Goal: Information Seeking & Learning: Learn about a topic

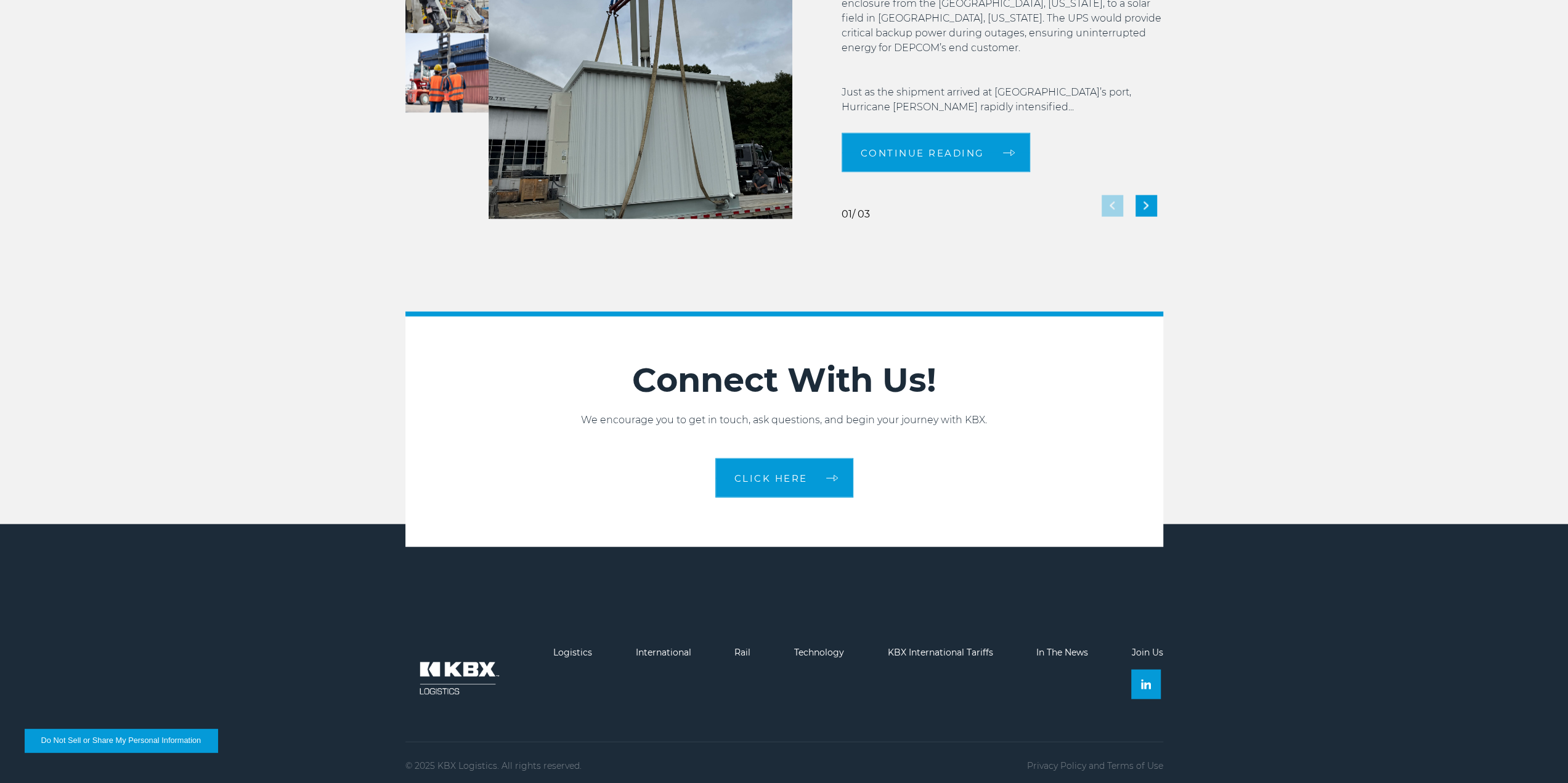
scroll to position [2681, 0]
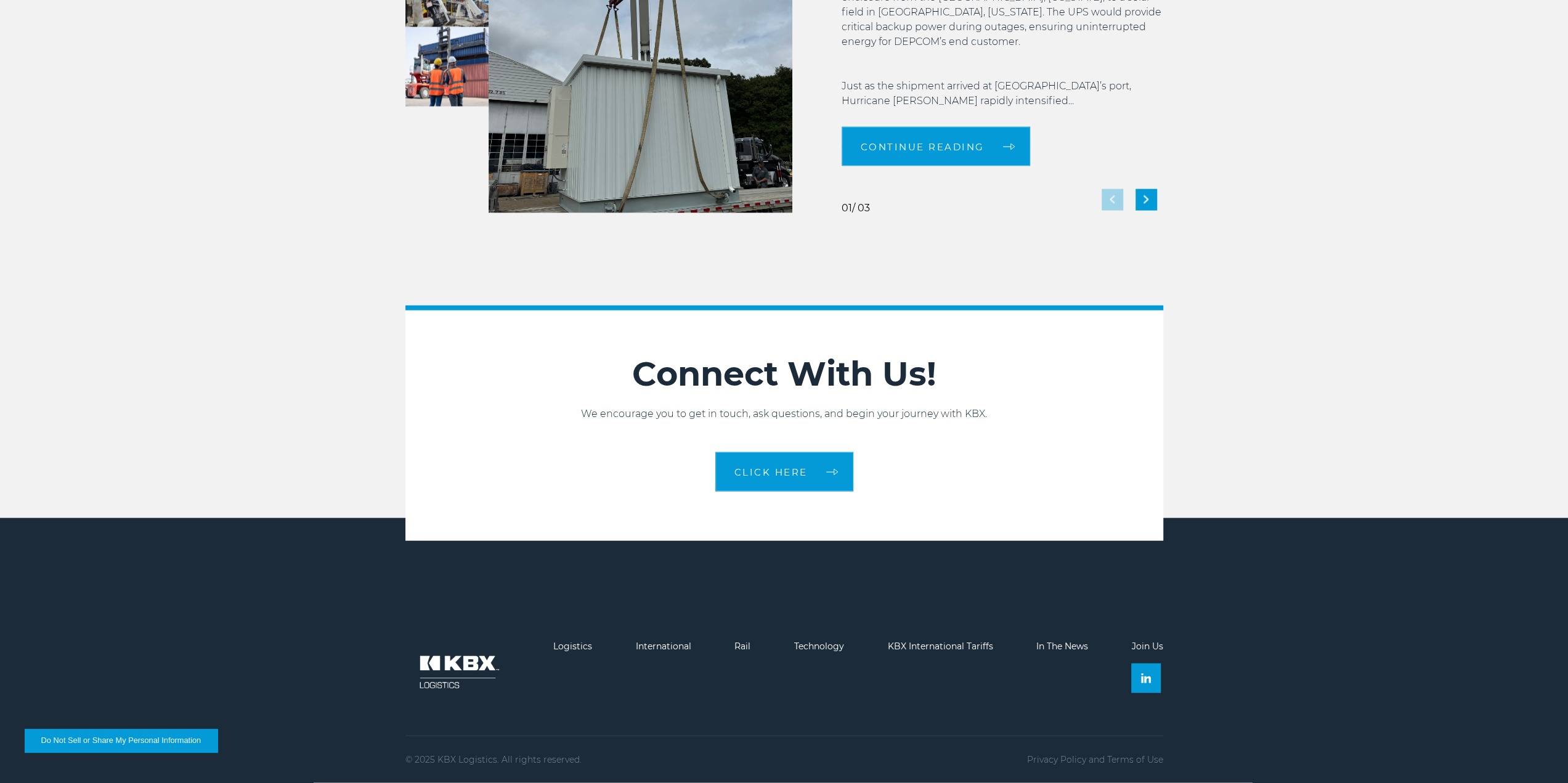
drag, startPoint x: 273, startPoint y: 217, endPoint x: 278, endPoint y: 232, distance: 15.8
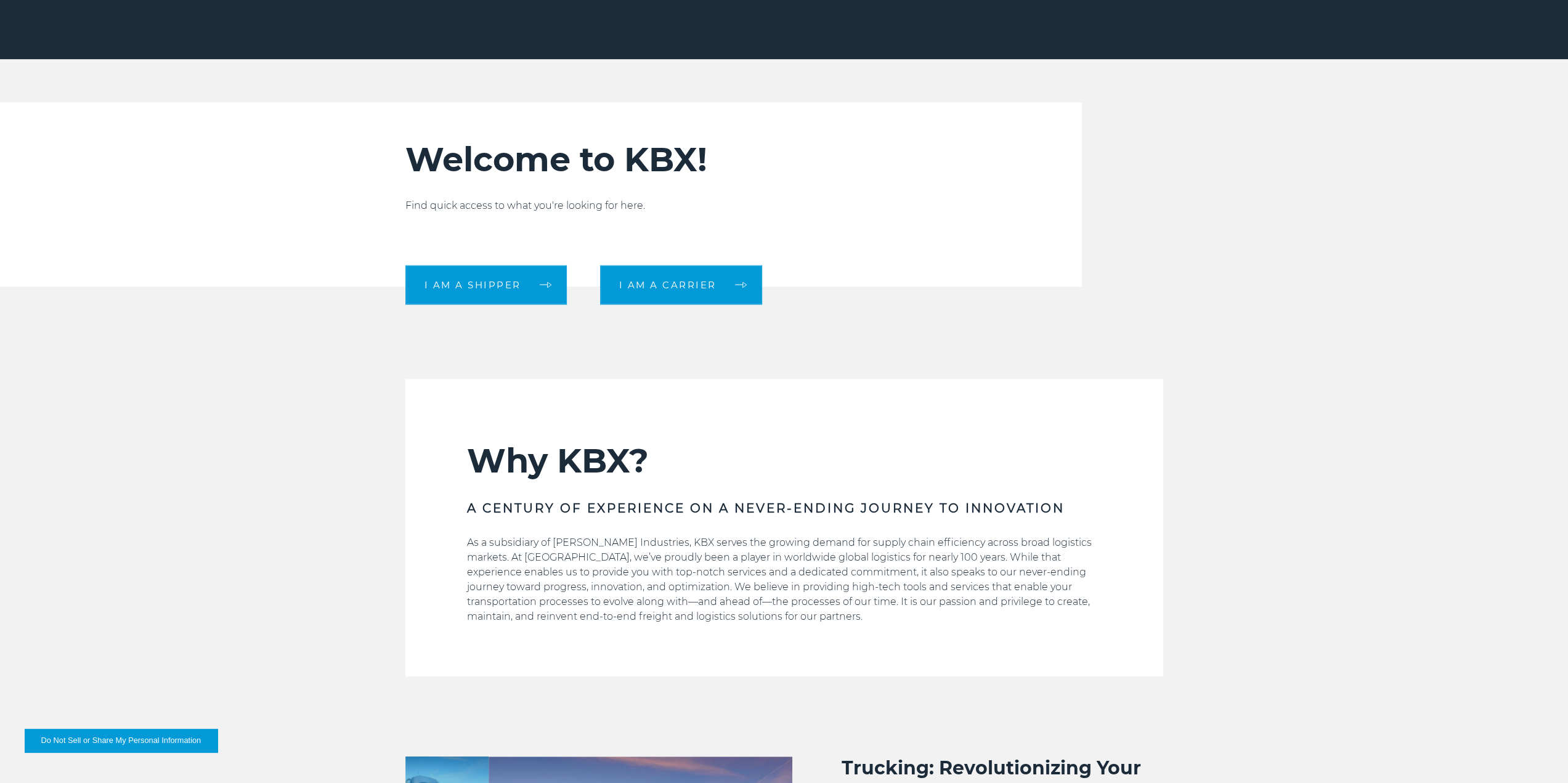
scroll to position [493, 0]
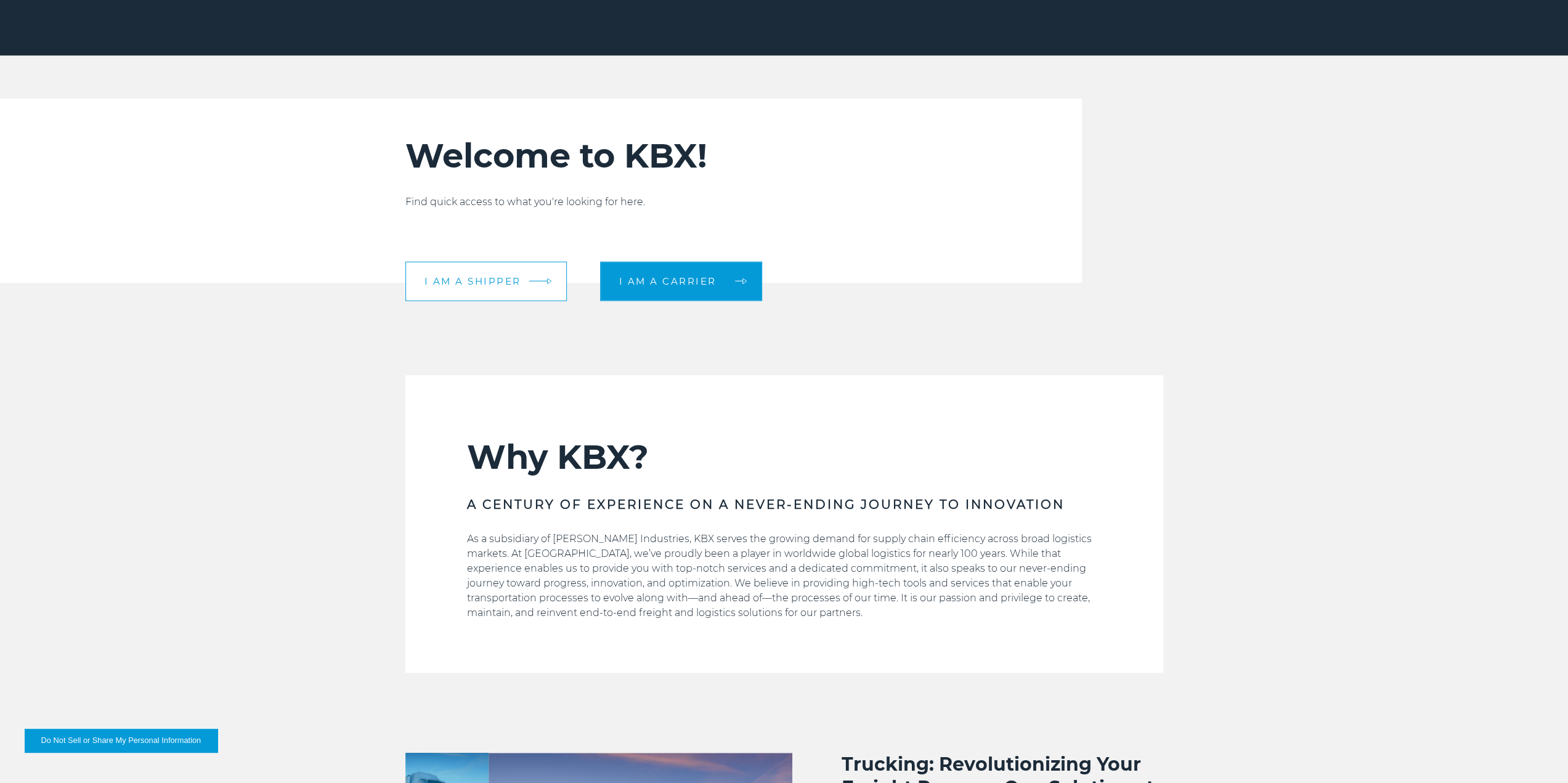
click at [459, 284] on span "I am a shipper" at bounding box center [473, 281] width 97 height 9
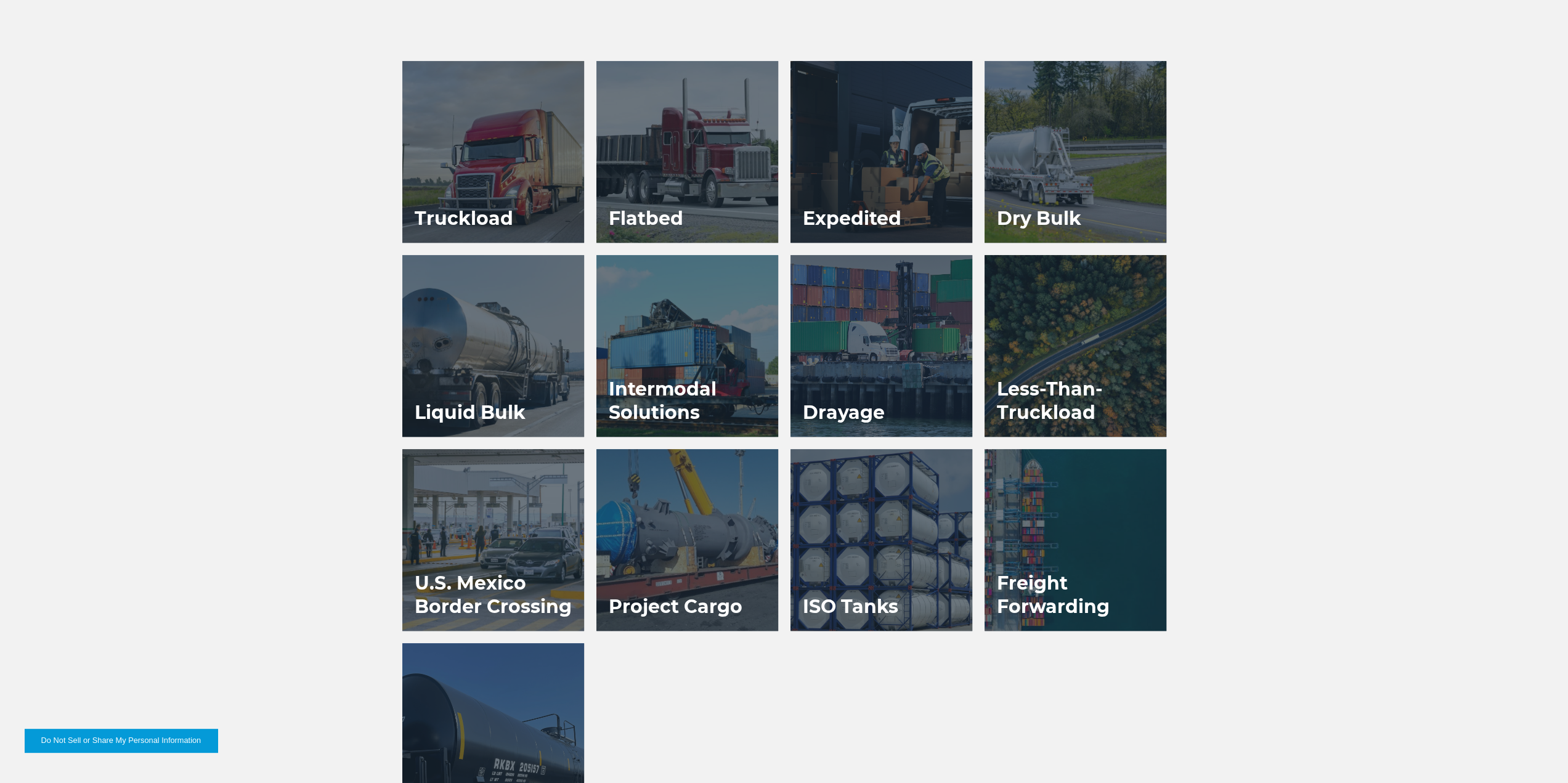
scroll to position [739, 0]
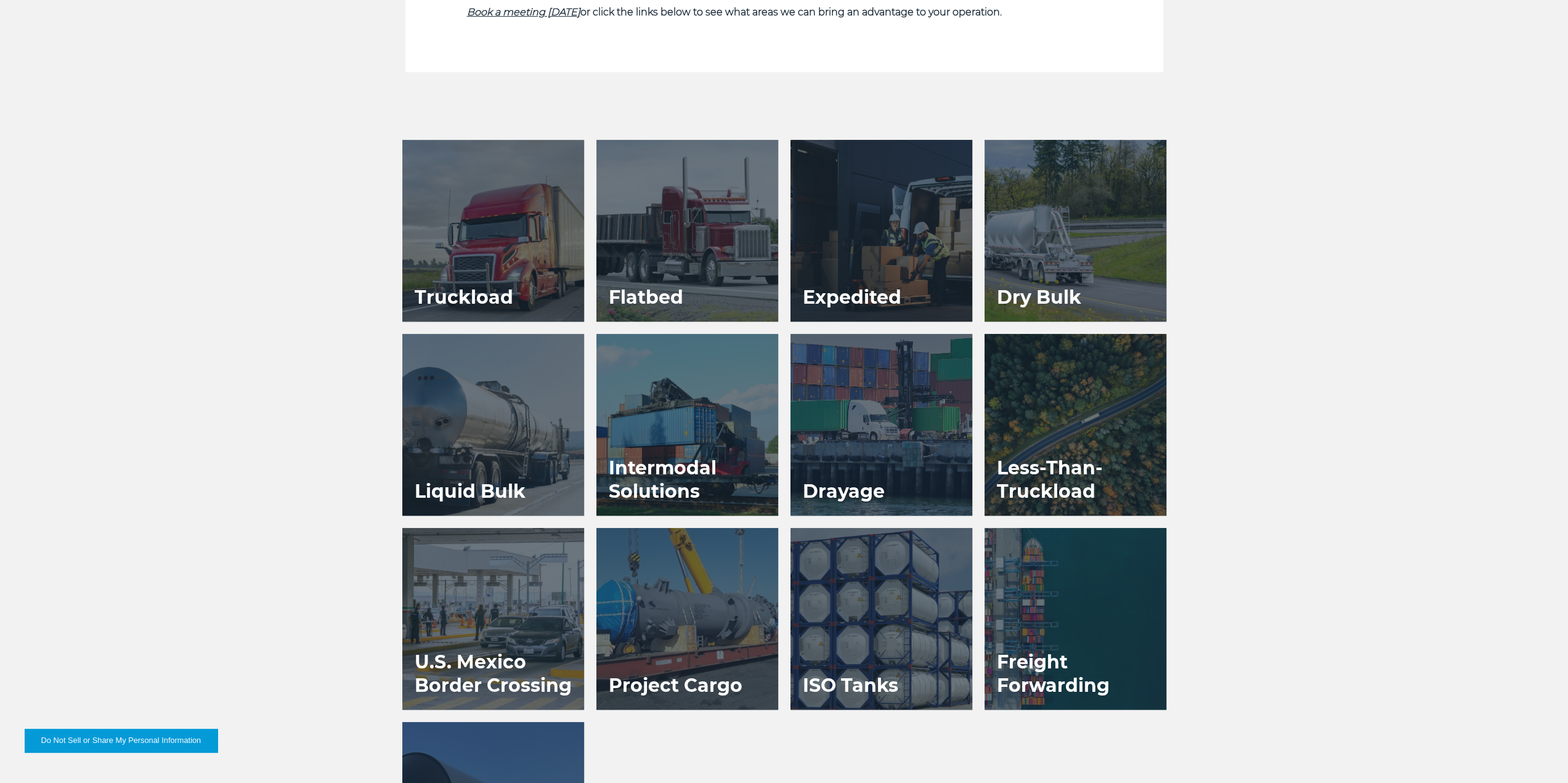
click at [476, 259] on div at bounding box center [493, 231] width 182 height 182
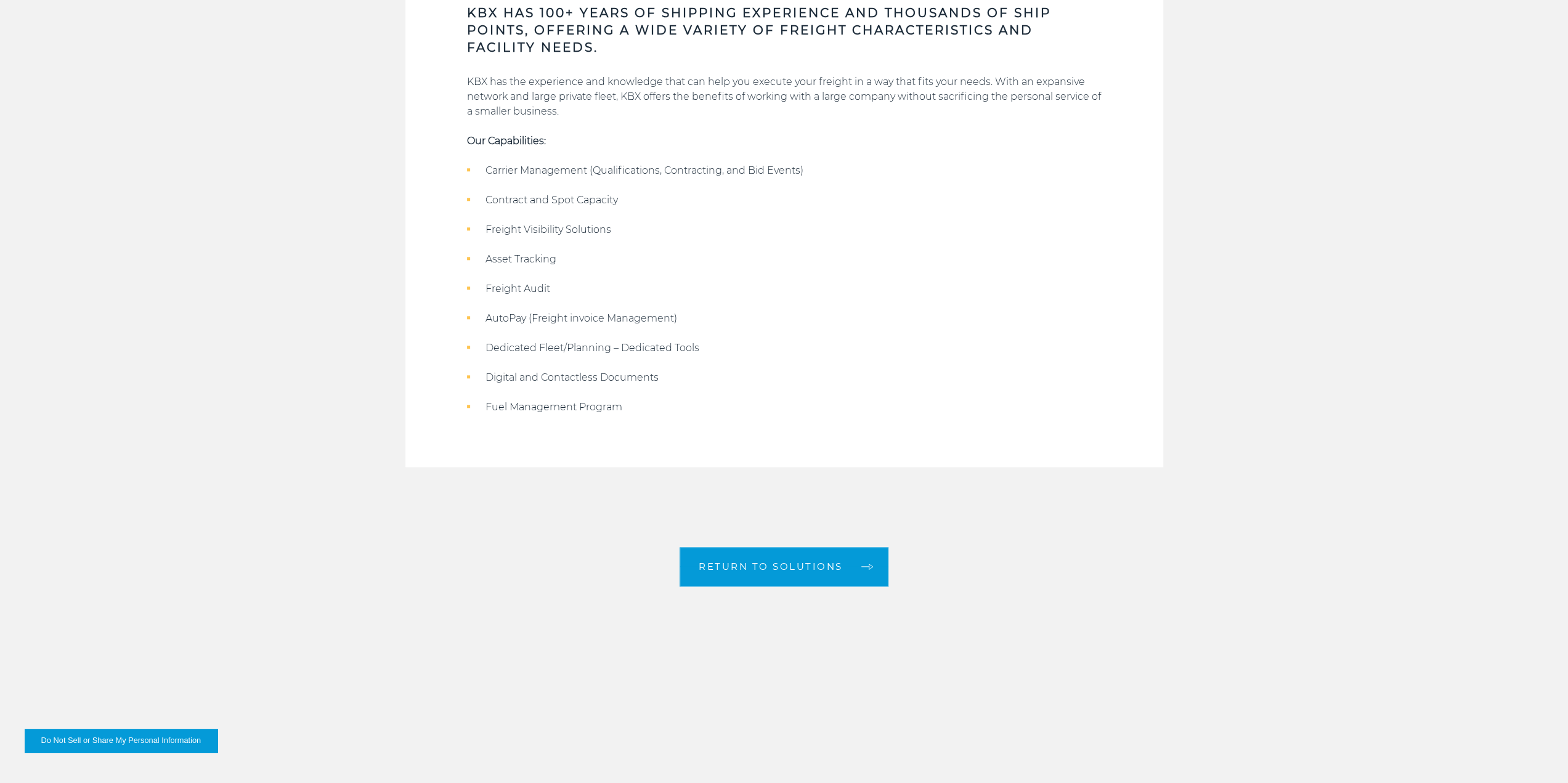
scroll to position [1293, 0]
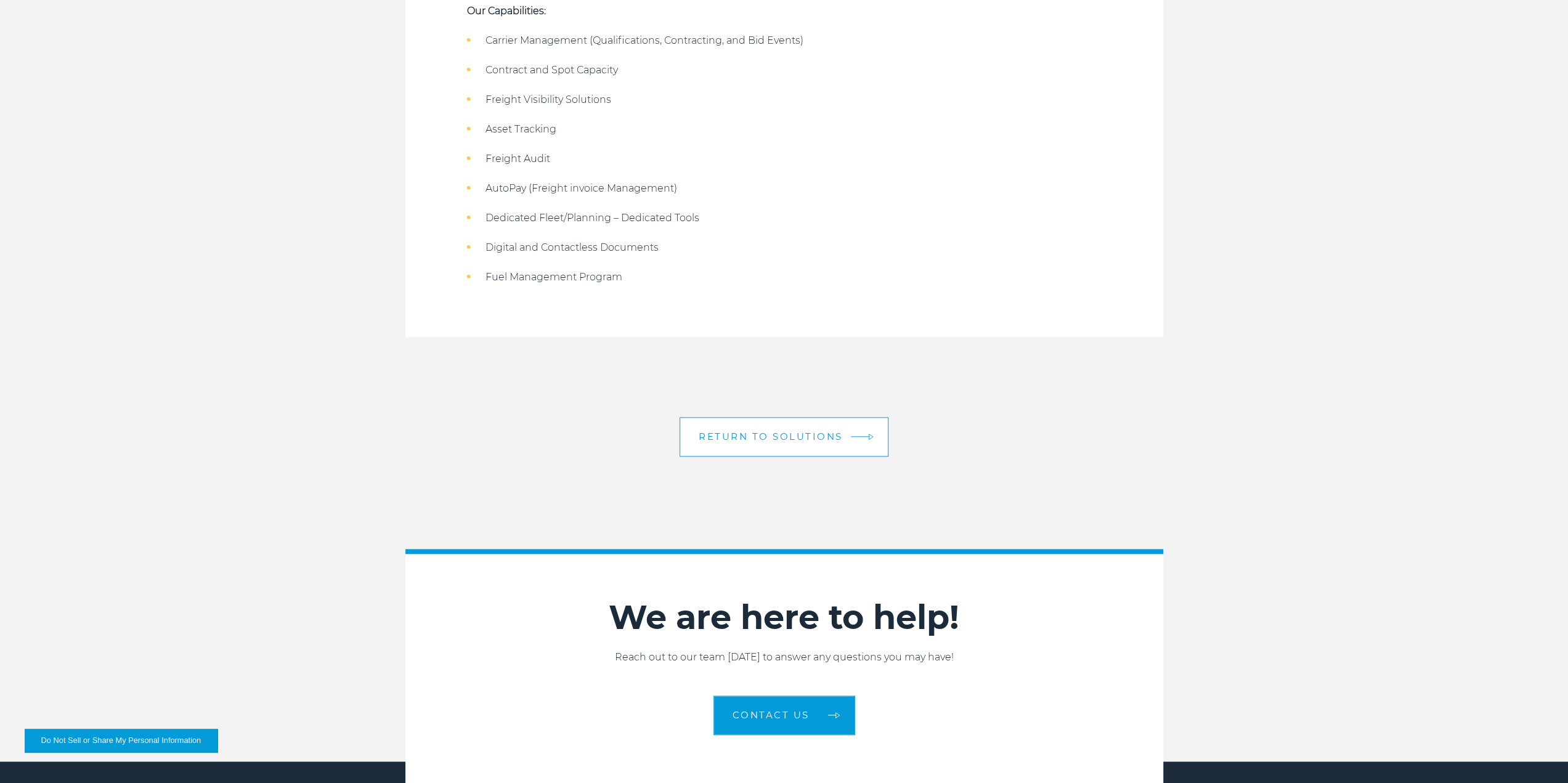
click at [775, 438] on span "Return to solutions" at bounding box center [771, 436] width 144 height 9
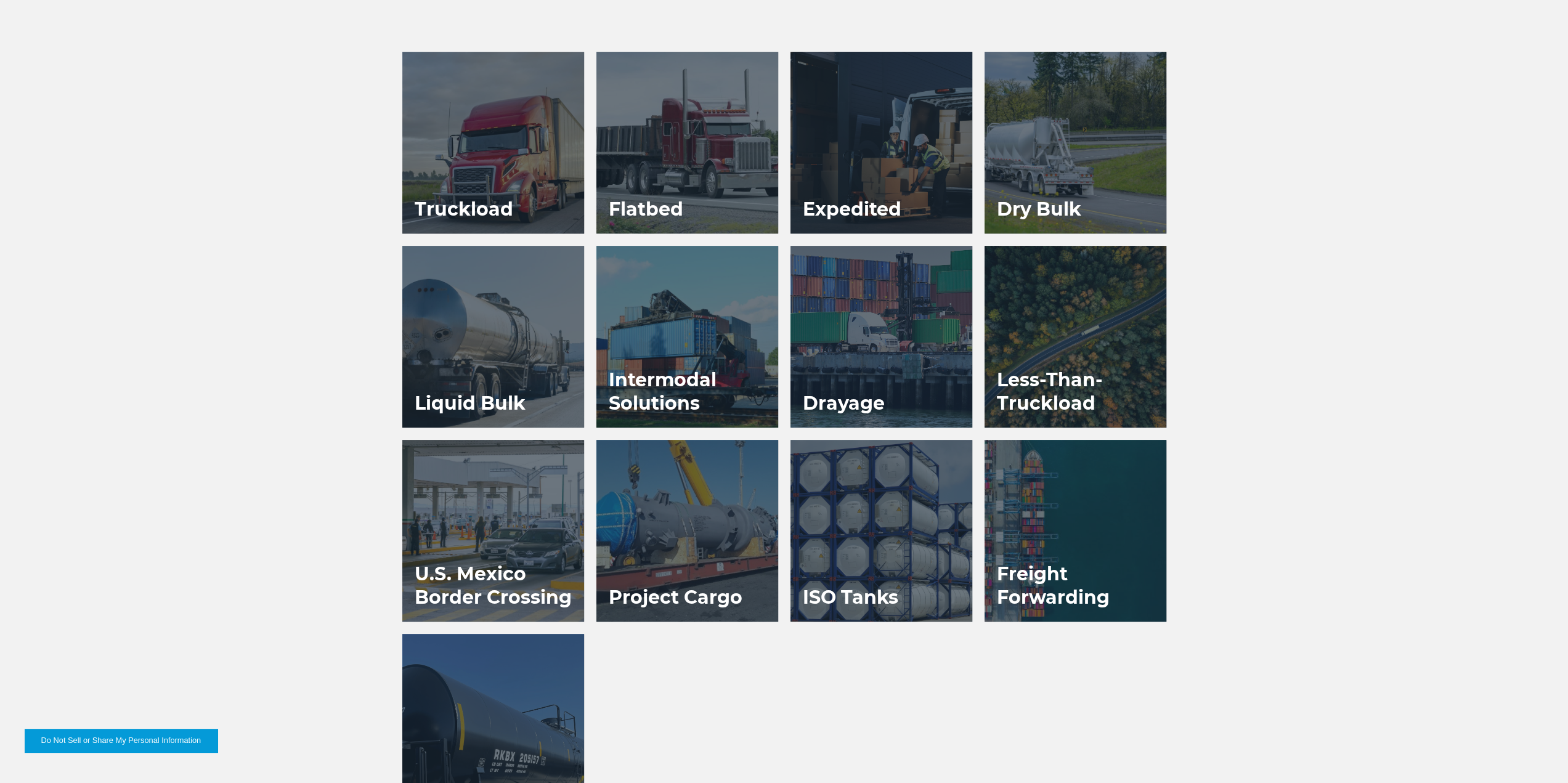
scroll to position [862, 0]
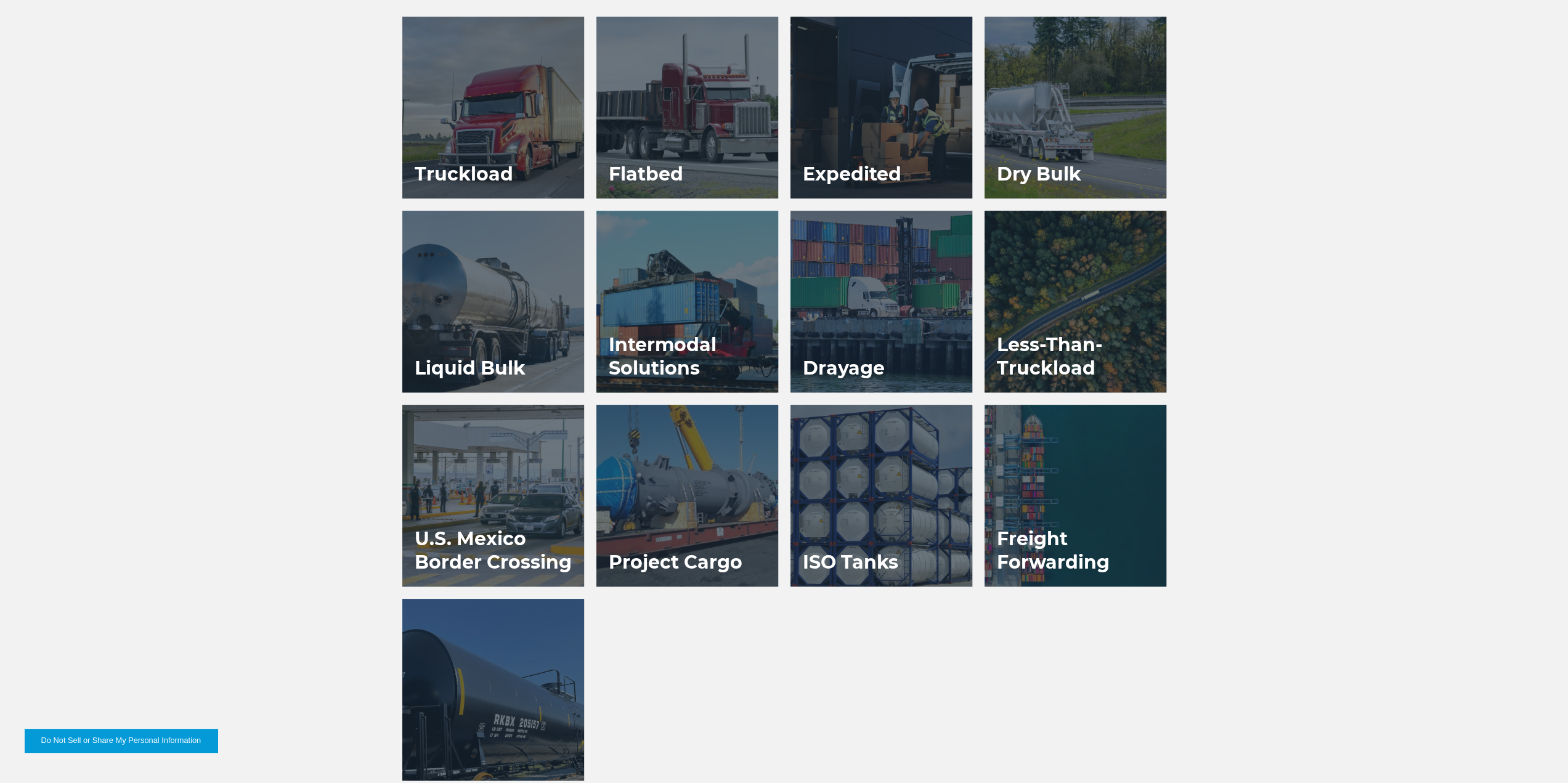
click at [694, 369] on h3 "Intermodal Solutions" at bounding box center [687, 356] width 182 height 71
